Goal: Task Accomplishment & Management: Manage account settings

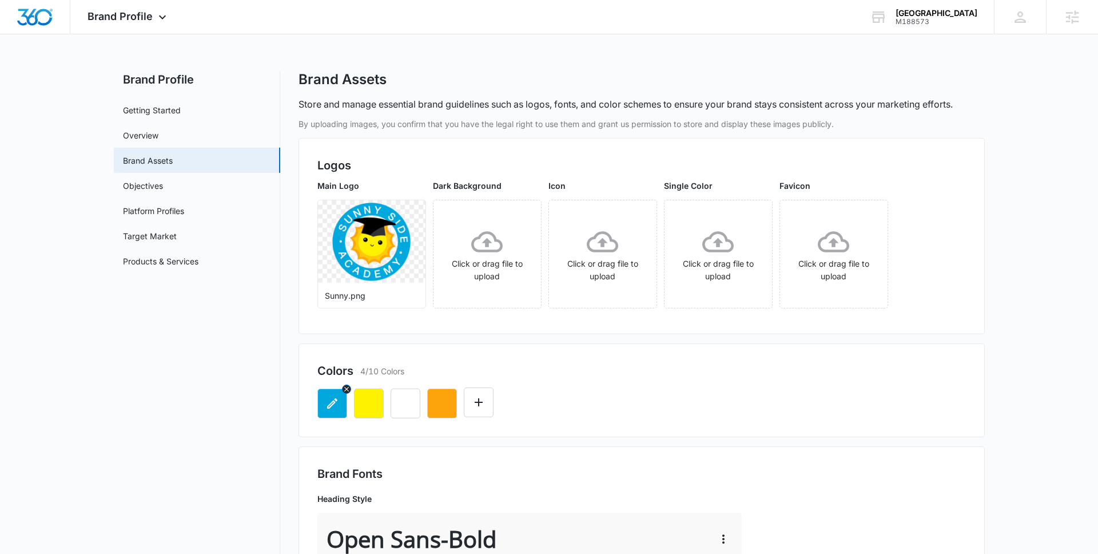
click at [333, 406] on icon "button" at bounding box center [332, 403] width 14 height 14
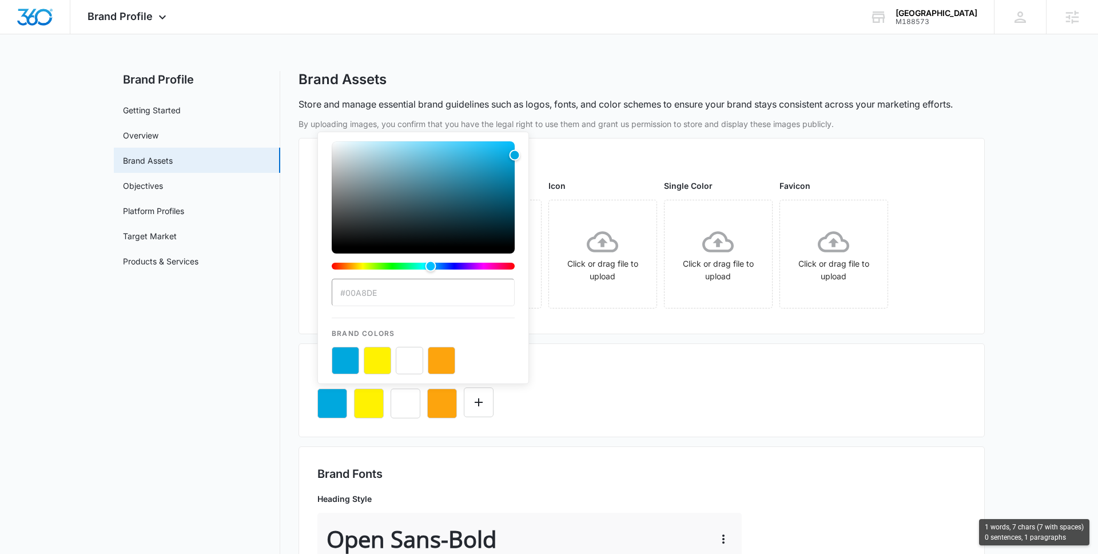
click at [387, 295] on input "#00A8DE" at bounding box center [423, 292] width 183 height 27
drag, startPoint x: 387, startPoint y: 295, endPoint x: 347, endPoint y: 292, distance: 40.7
click at [347, 292] on input "#00A8DE" at bounding box center [423, 292] width 183 height 27
click at [376, 364] on button "color-picker-container" at bounding box center [377, 360] width 27 height 27
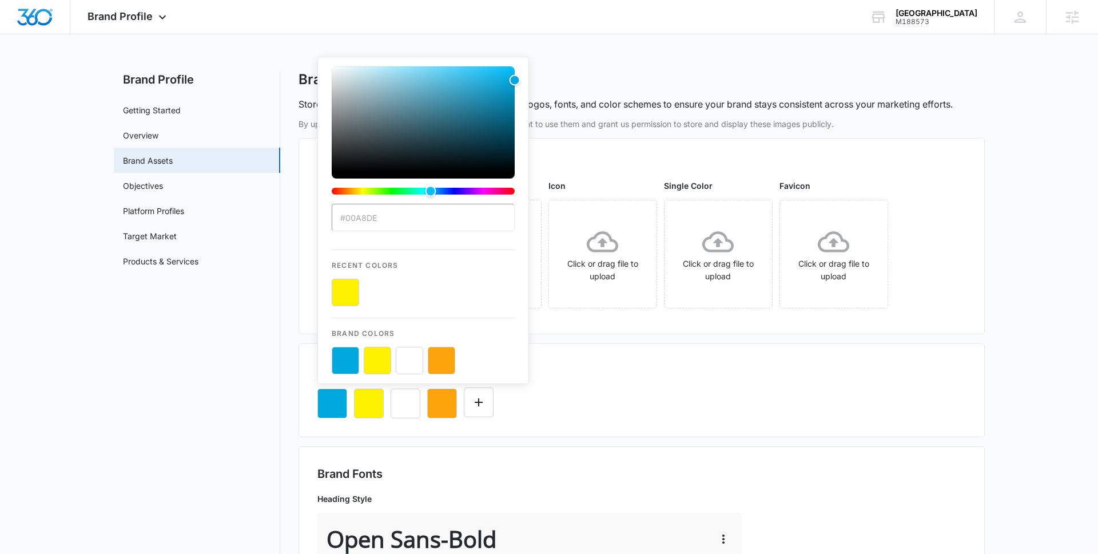
click at [379, 220] on input "#00A8DE" at bounding box center [423, 217] width 183 height 27
click at [409, 218] on input "#00A8DE" at bounding box center [423, 217] width 183 height 27
click at [349, 292] on button "color-picker-container" at bounding box center [345, 292] width 27 height 27
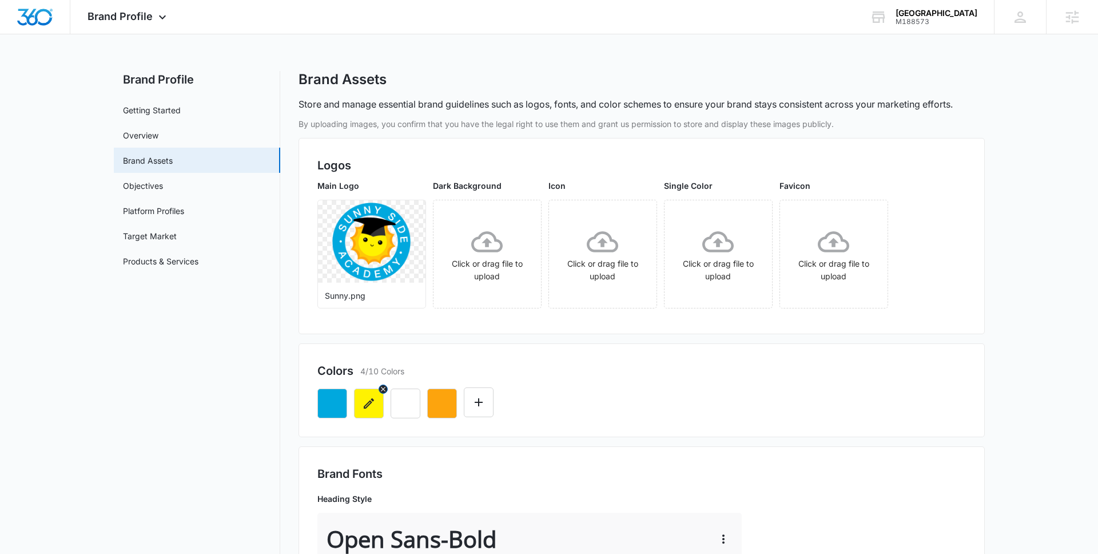
click at [371, 402] on icon "button" at bounding box center [369, 403] width 10 height 10
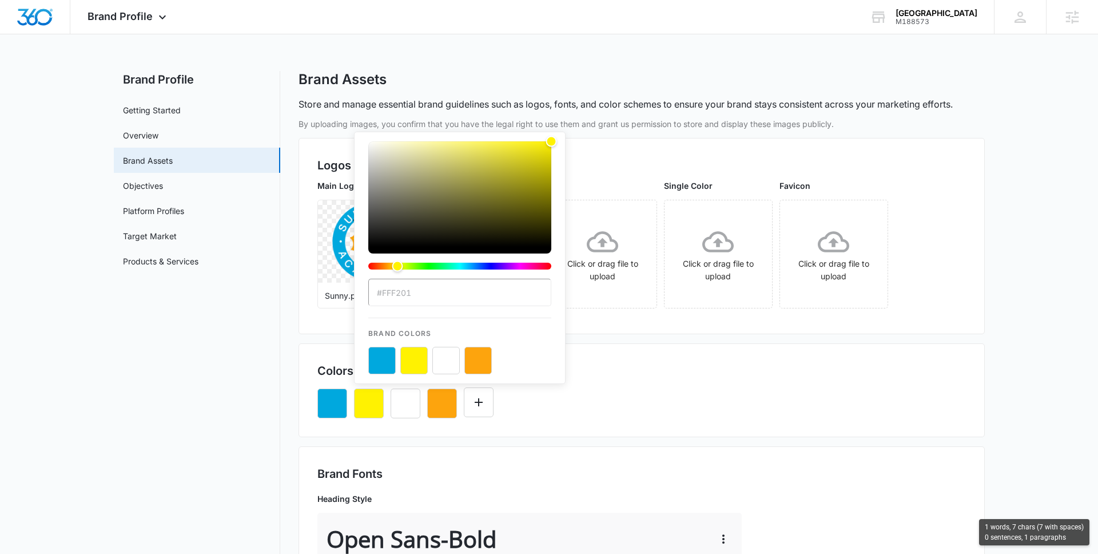
click at [410, 296] on input "#FFF201" at bounding box center [459, 292] width 183 height 27
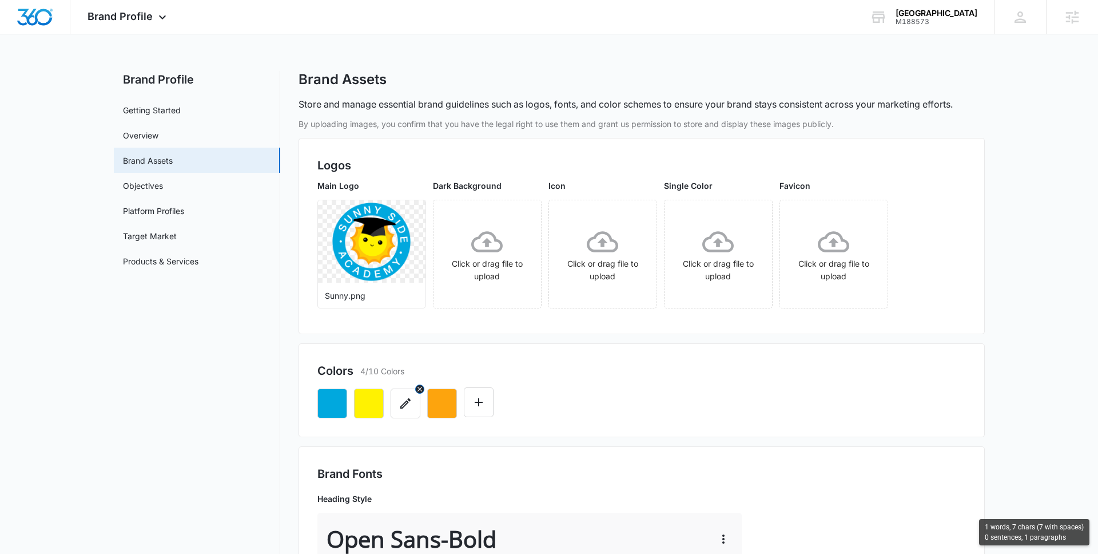
click at [411, 402] on icon "button" at bounding box center [406, 403] width 14 height 14
click at [439, 405] on icon "button" at bounding box center [442, 403] width 14 height 14
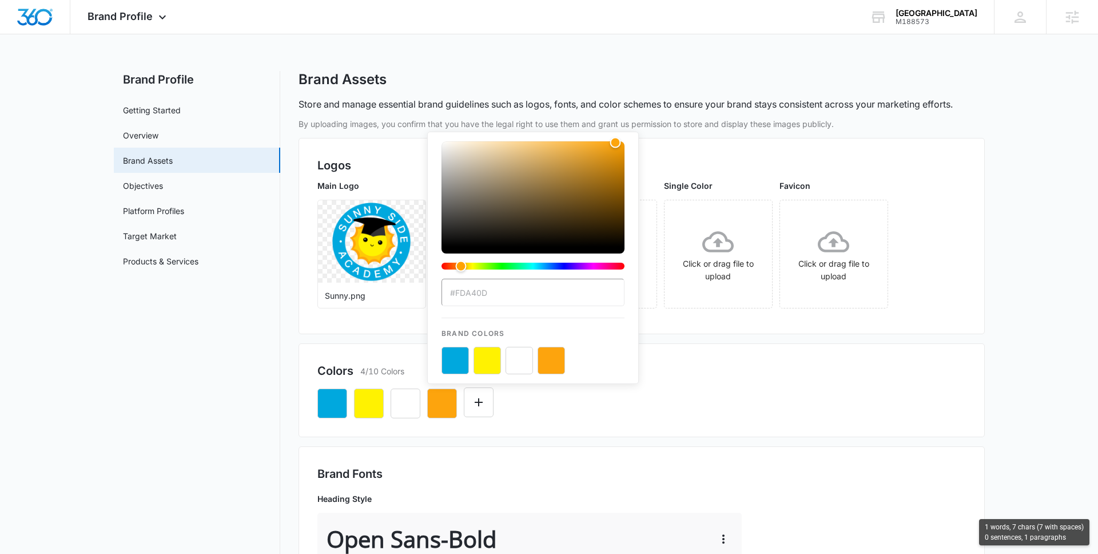
click at [492, 297] on input "#FDA40D" at bounding box center [533, 292] width 183 height 27
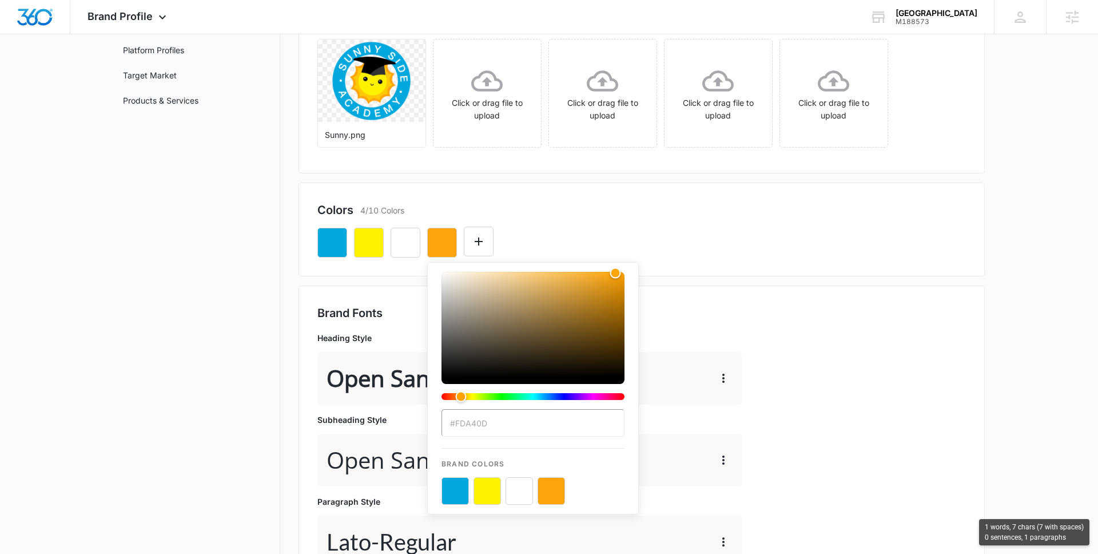
scroll to position [209, 0]
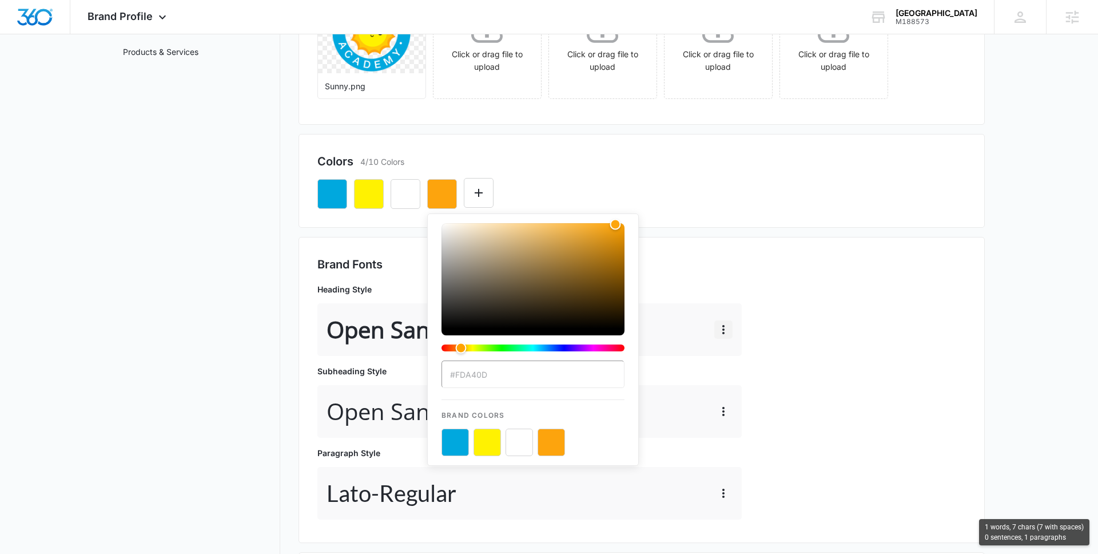
click at [720, 334] on icon "button" at bounding box center [724, 330] width 14 height 14
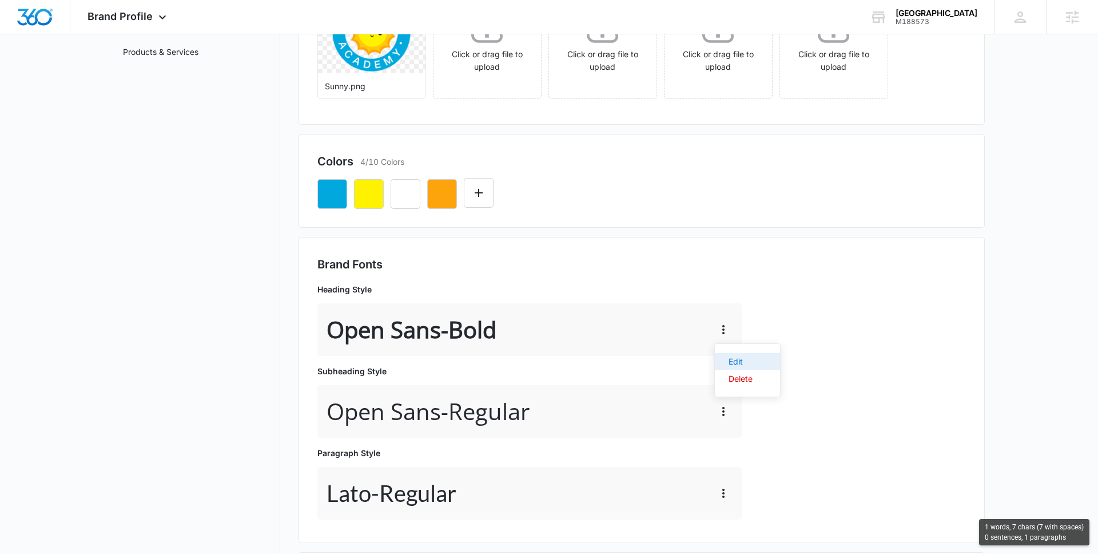
click at [734, 357] on div "Edit" at bounding box center [741, 361] width 24 height 8
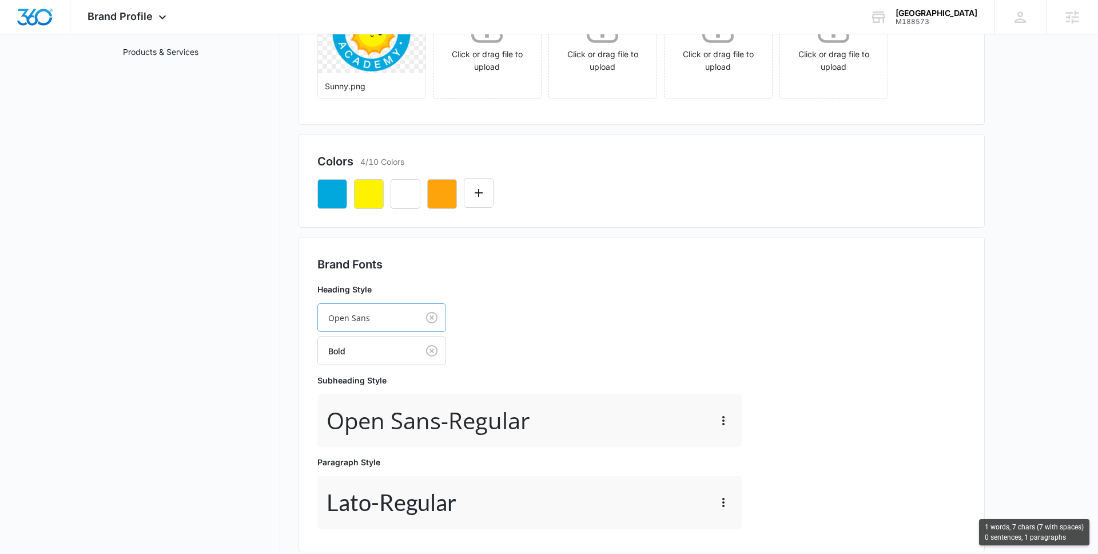
click at [348, 321] on div at bounding box center [365, 318] width 75 height 14
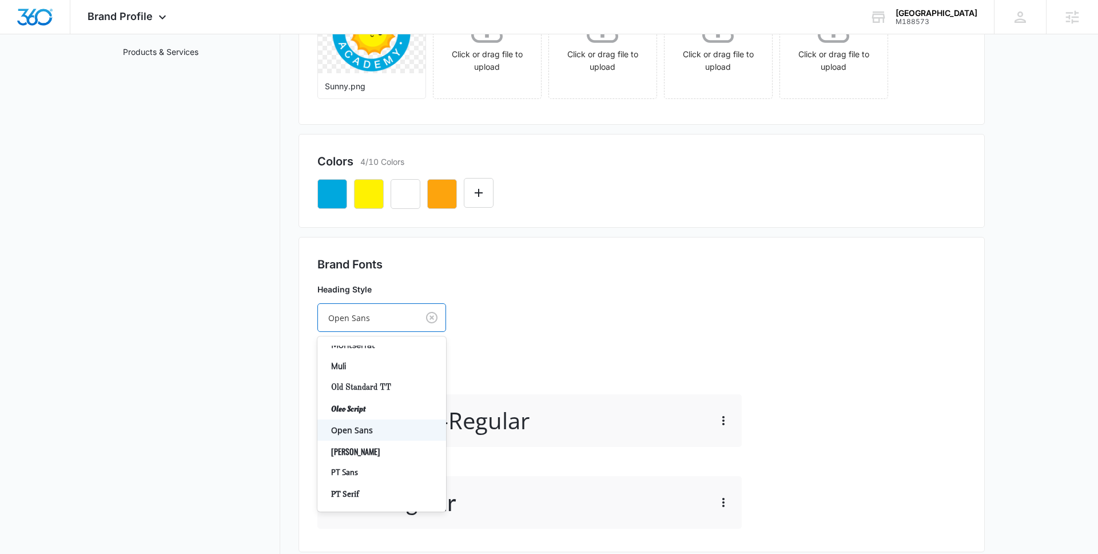
scroll to position [534, 0]
click at [196, 411] on nav "Brand Profile Getting Started Overview Brand Assets Objectives Platform Profile…" at bounding box center [197, 365] width 166 height 1006
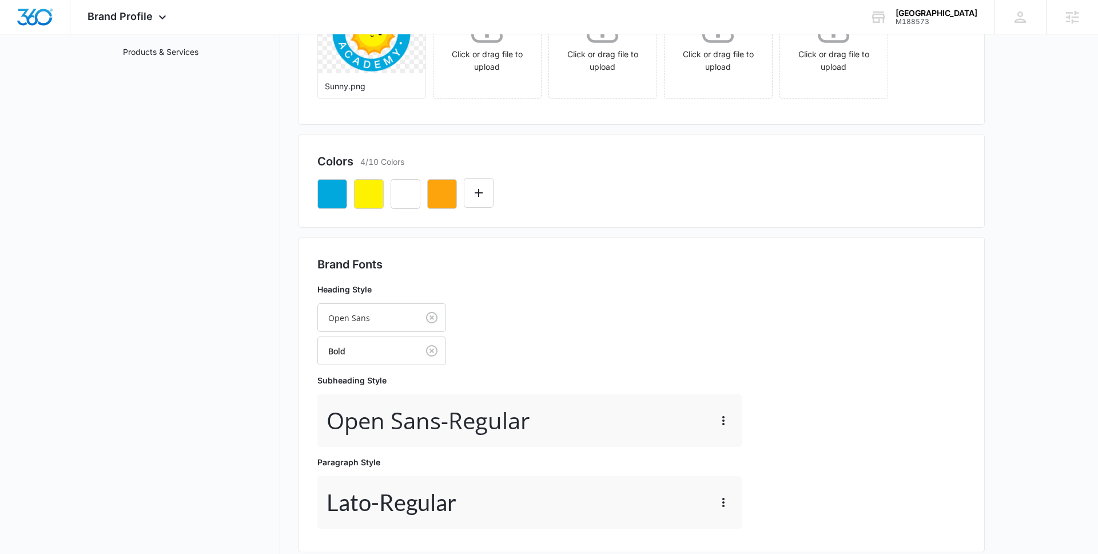
click at [196, 411] on nav "Brand Profile Getting Started Overview Brand Assets Objectives Platform Profile…" at bounding box center [197, 365] width 166 height 1006
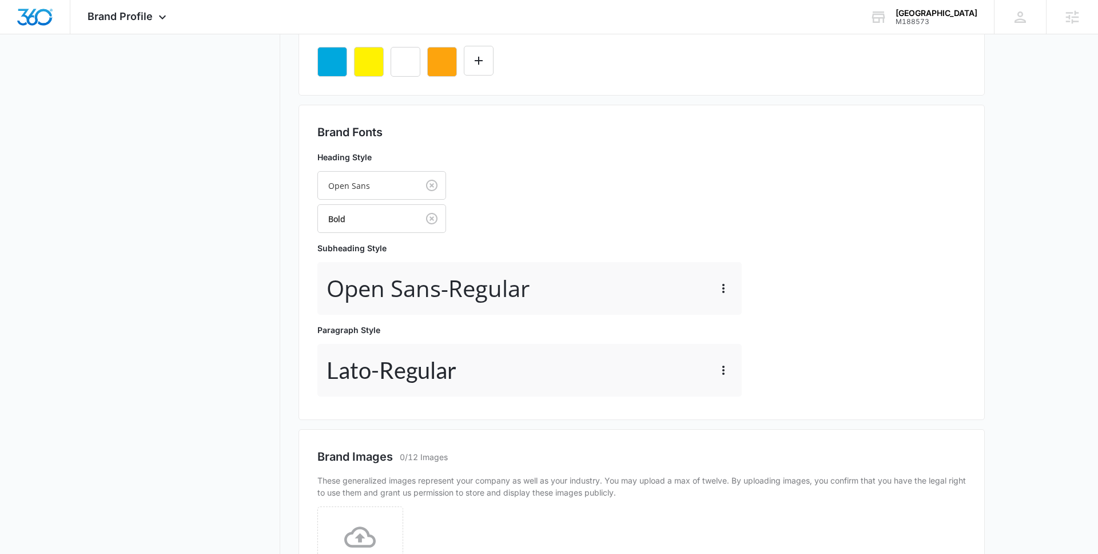
scroll to position [390, 0]
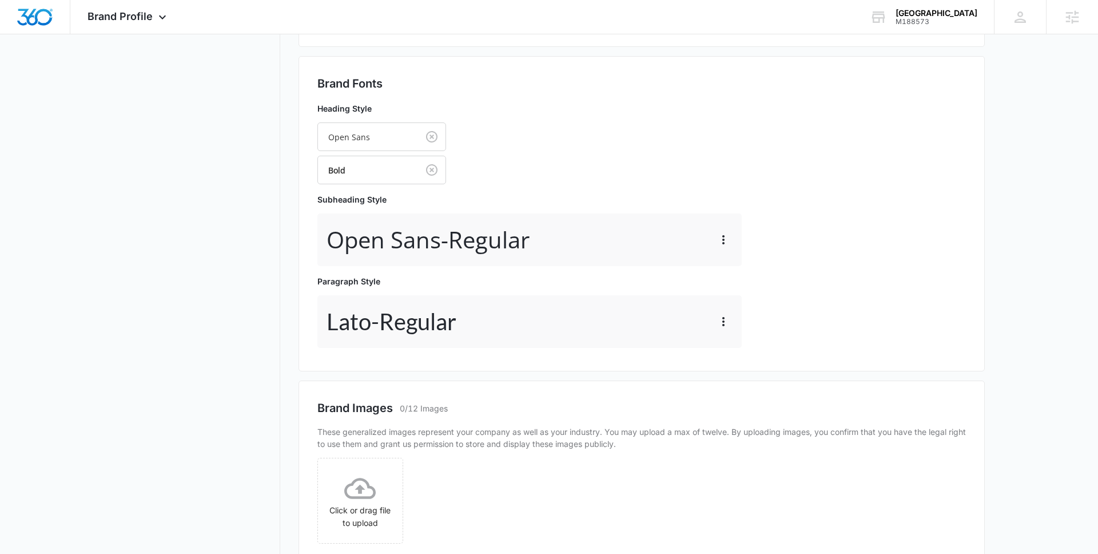
click at [169, 233] on nav "Brand Profile Getting Started Overview Brand Assets Objectives Platform Profile…" at bounding box center [197, 184] width 166 height 1006
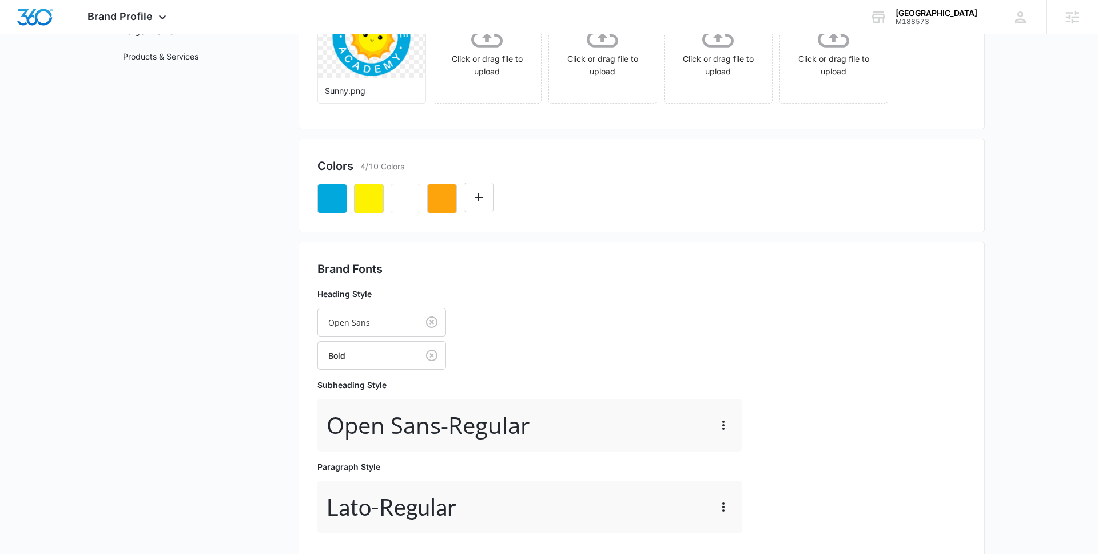
scroll to position [21, 0]
